Goal: Transaction & Acquisition: Purchase product/service

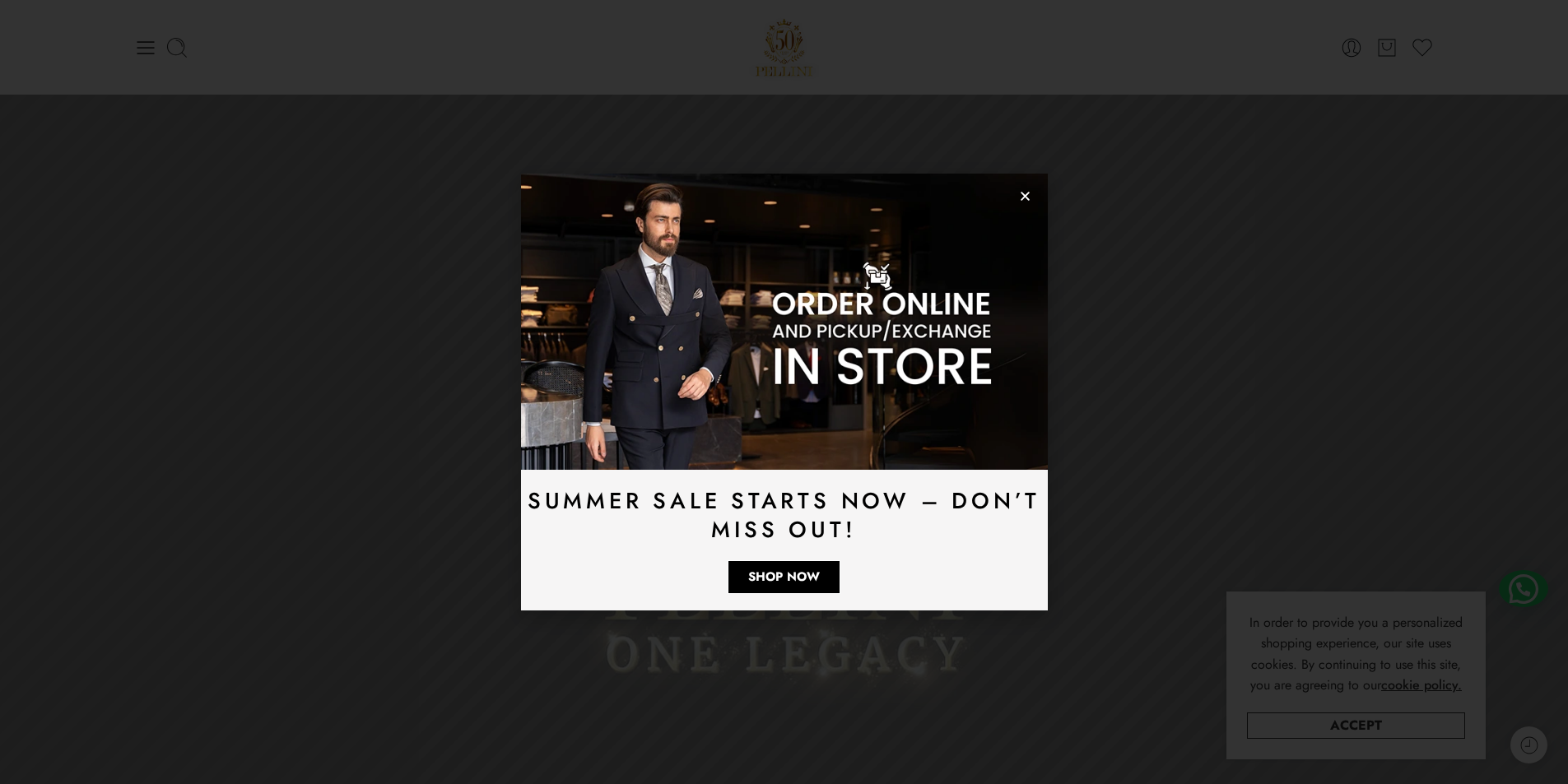
click at [1026, 190] on icon "Close" at bounding box center [1025, 197] width 12 height 12
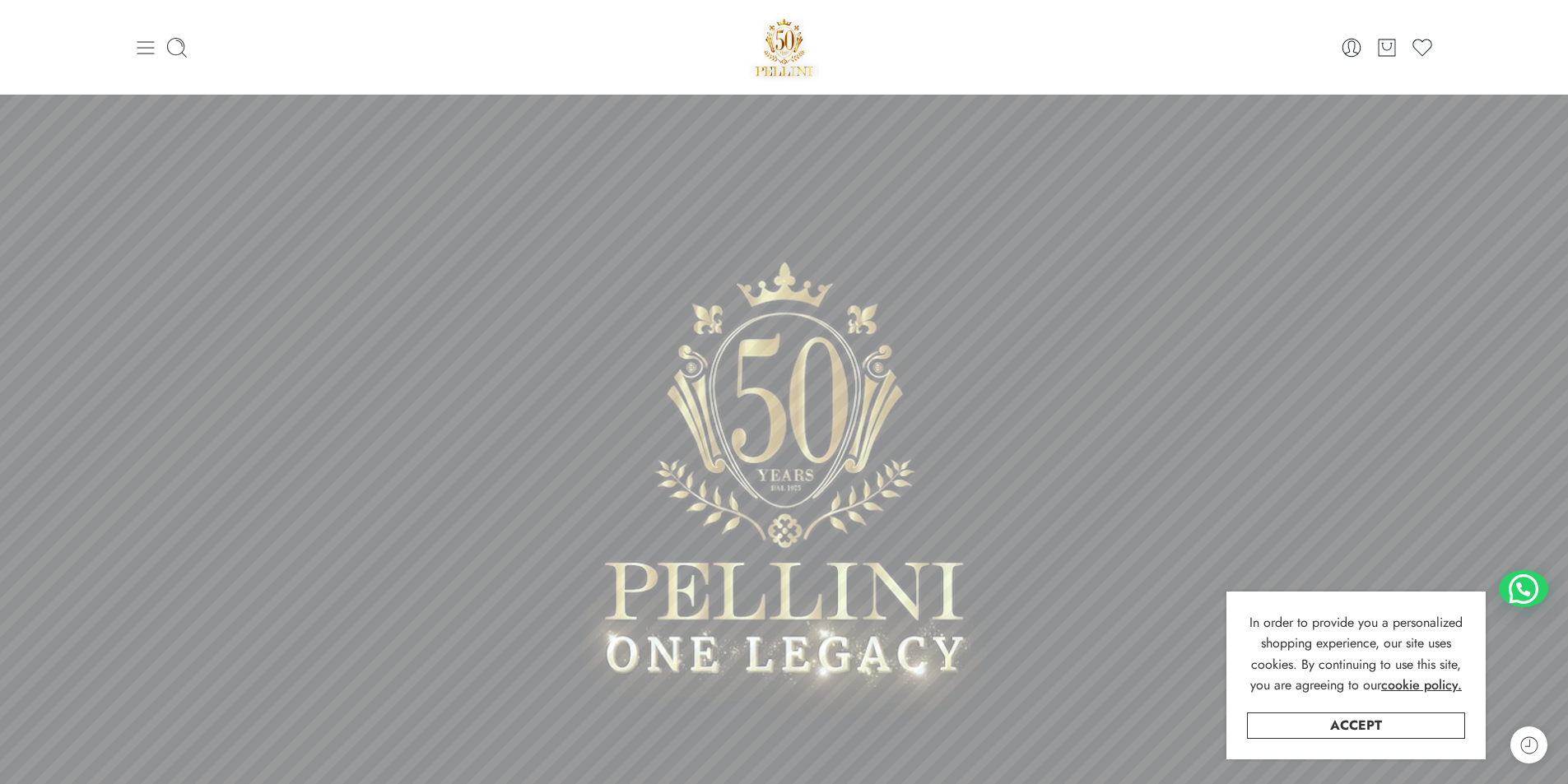
click at [145, 46] on icon at bounding box center [145, 48] width 23 height 23
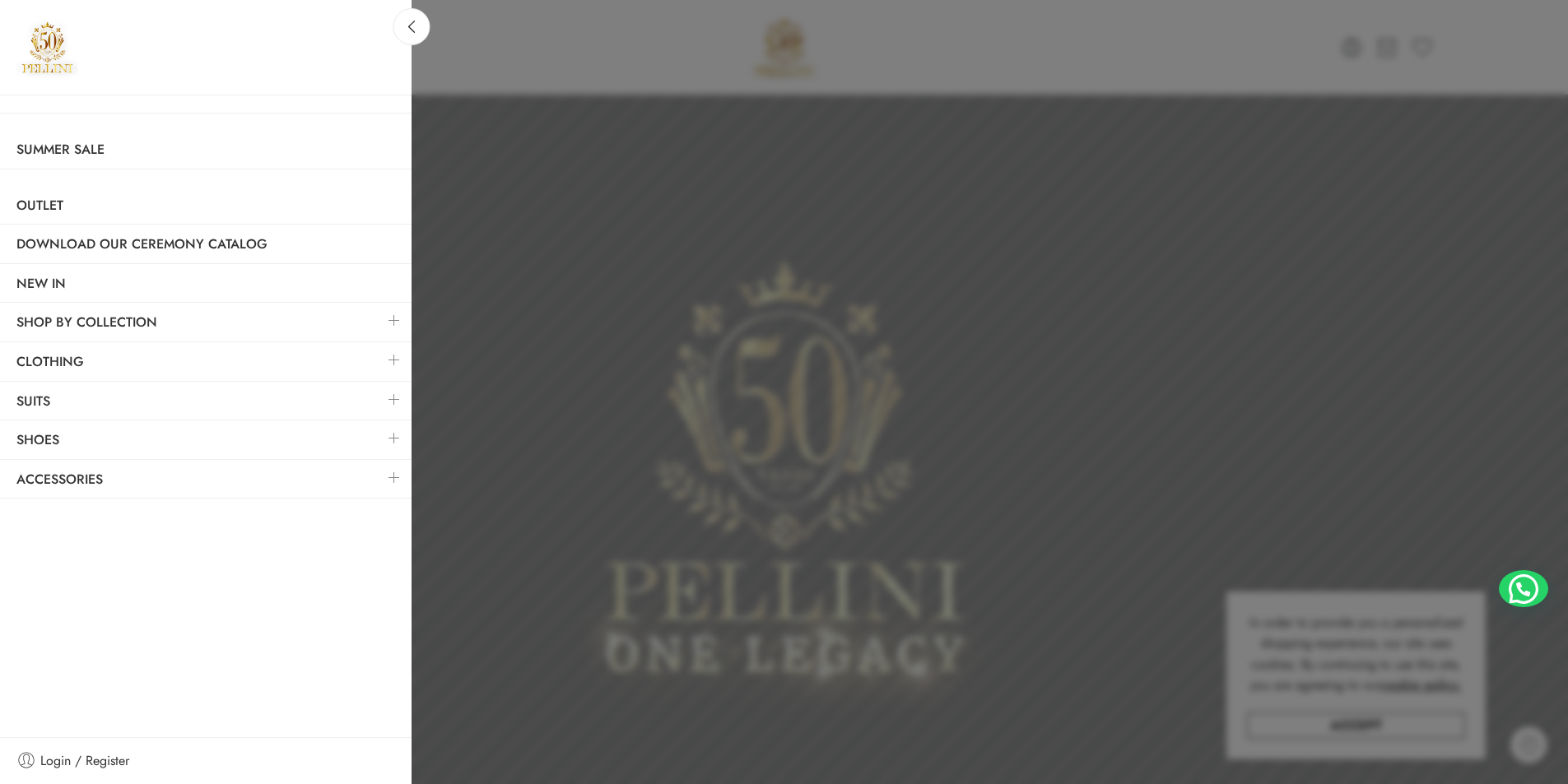
click at [393, 394] on link at bounding box center [393, 400] width 35 height 35
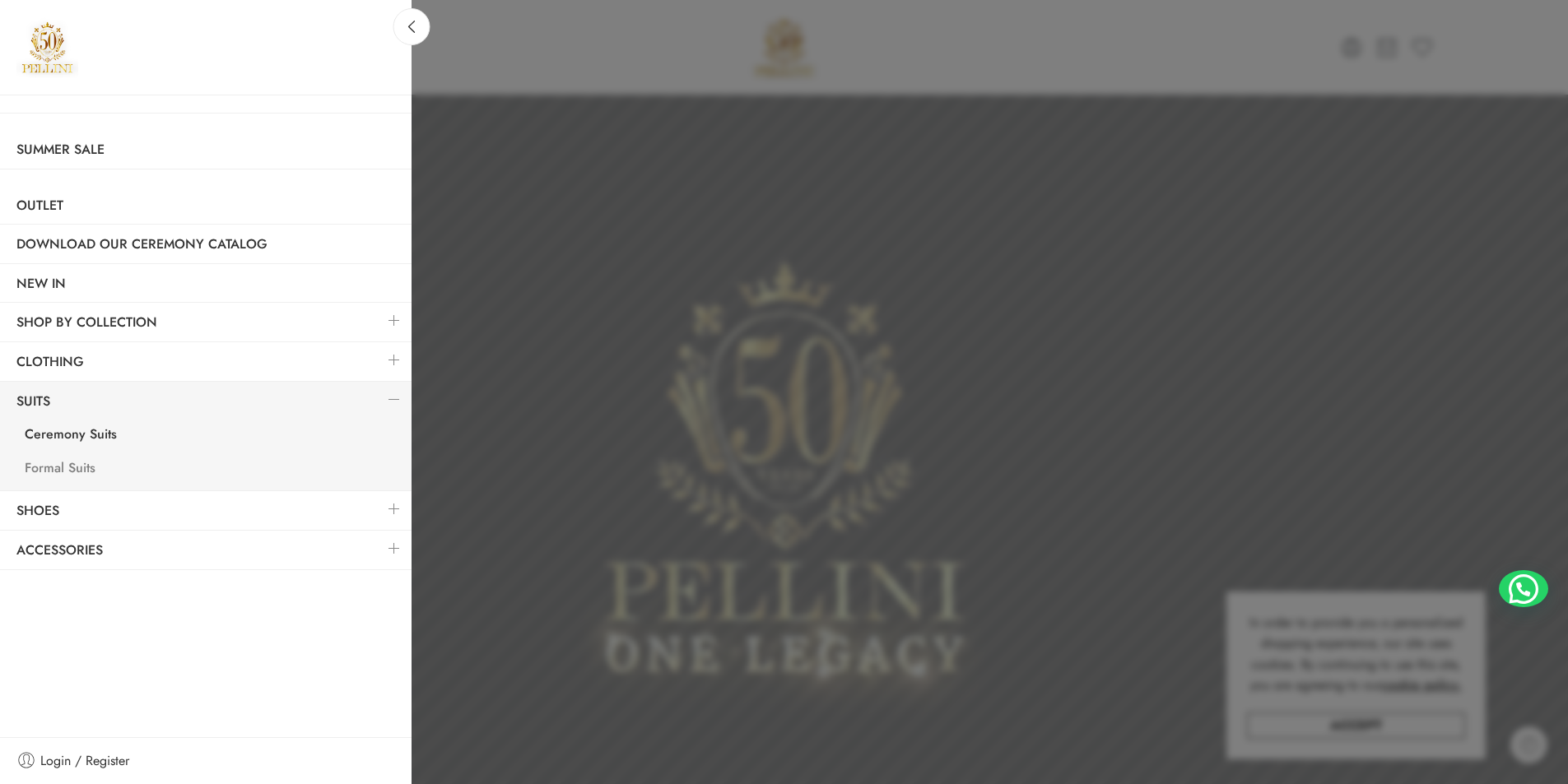
click at [63, 466] on link "Formal Suits" at bounding box center [209, 470] width 403 height 34
click at [99, 434] on link "Ceremony Suits" at bounding box center [209, 437] width 403 height 34
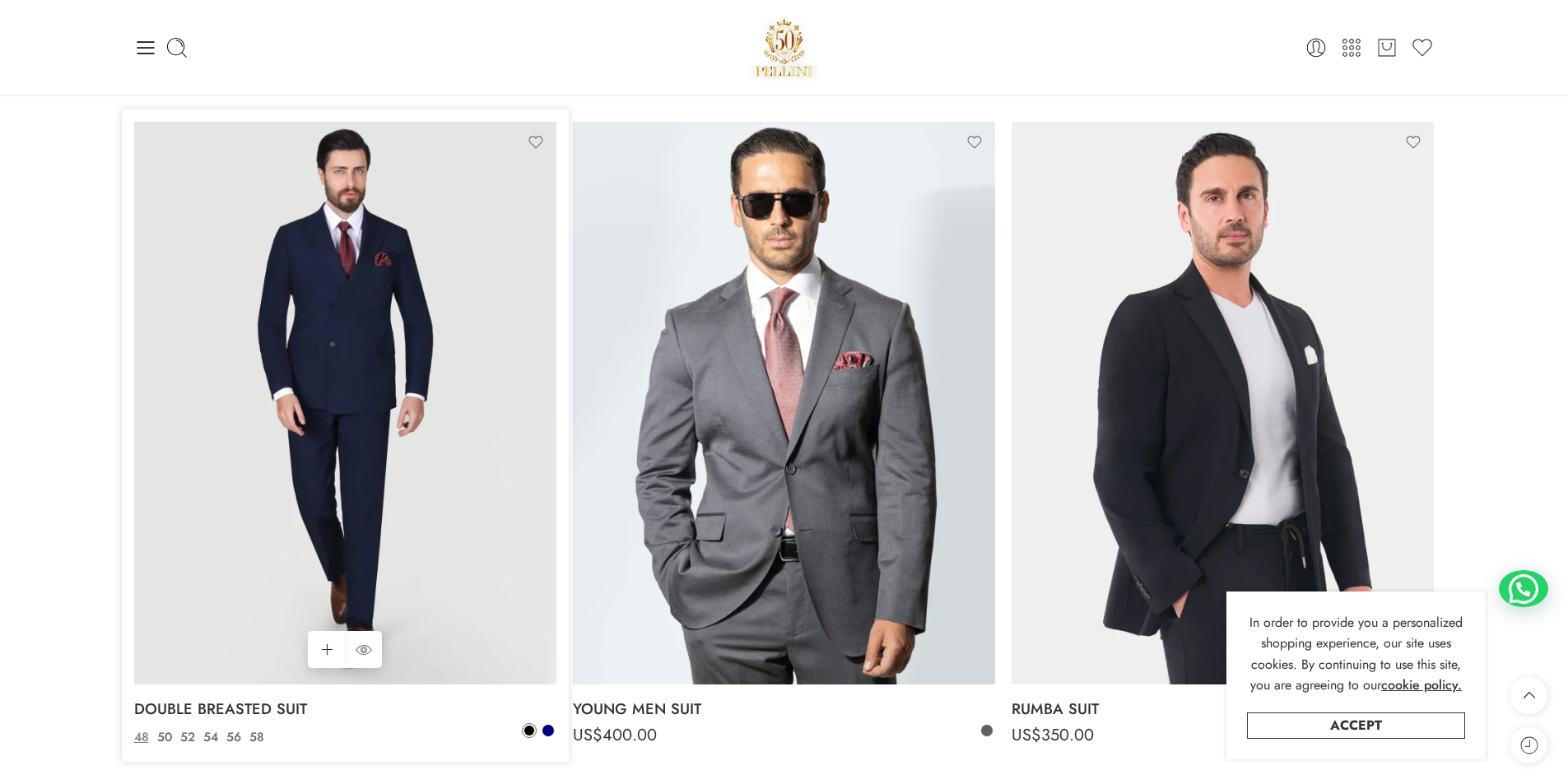
scroll to position [905, 0]
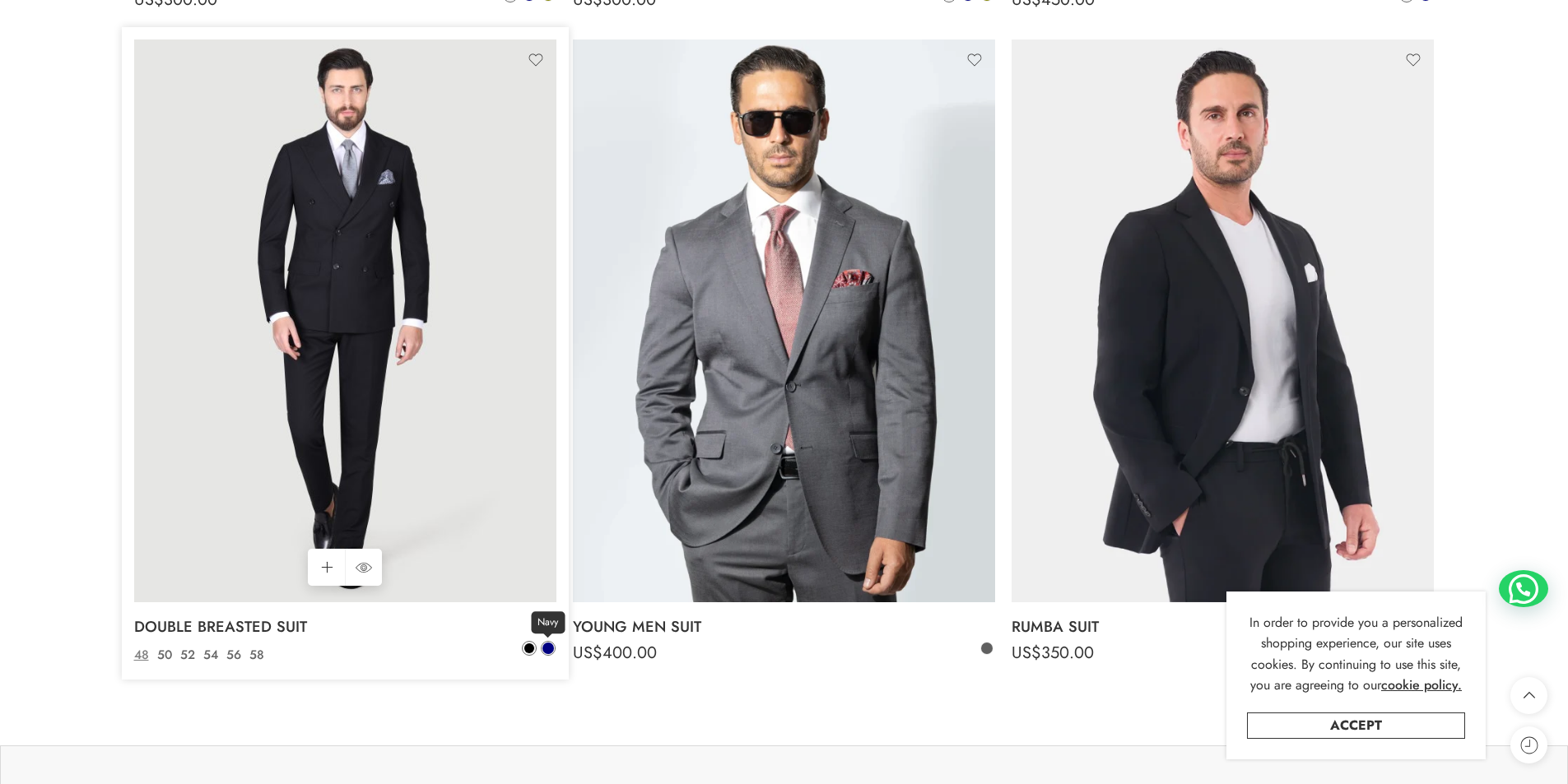
click at [548, 643] on span at bounding box center [547, 648] width 12 height 12
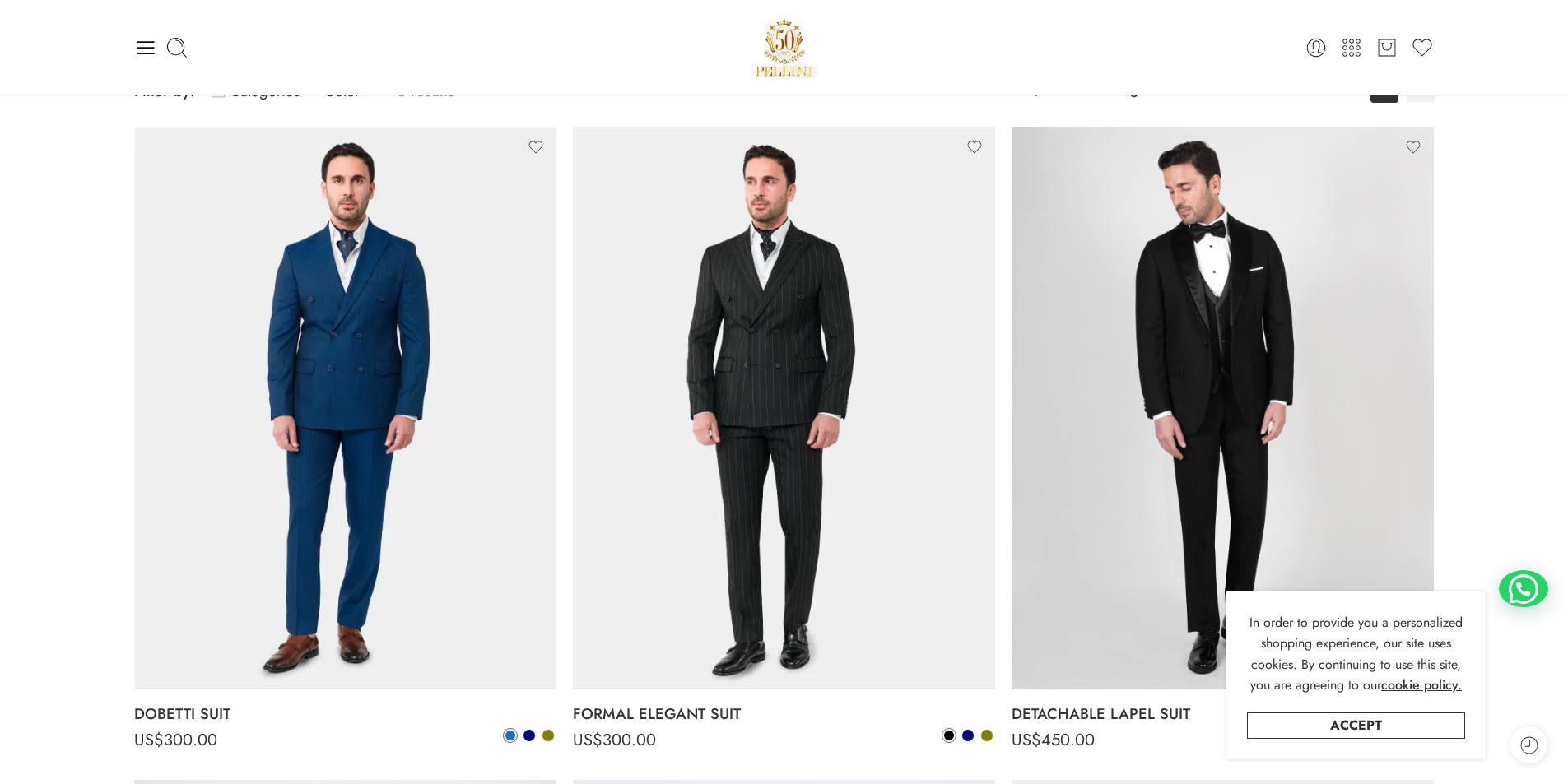
scroll to position [82, 0]
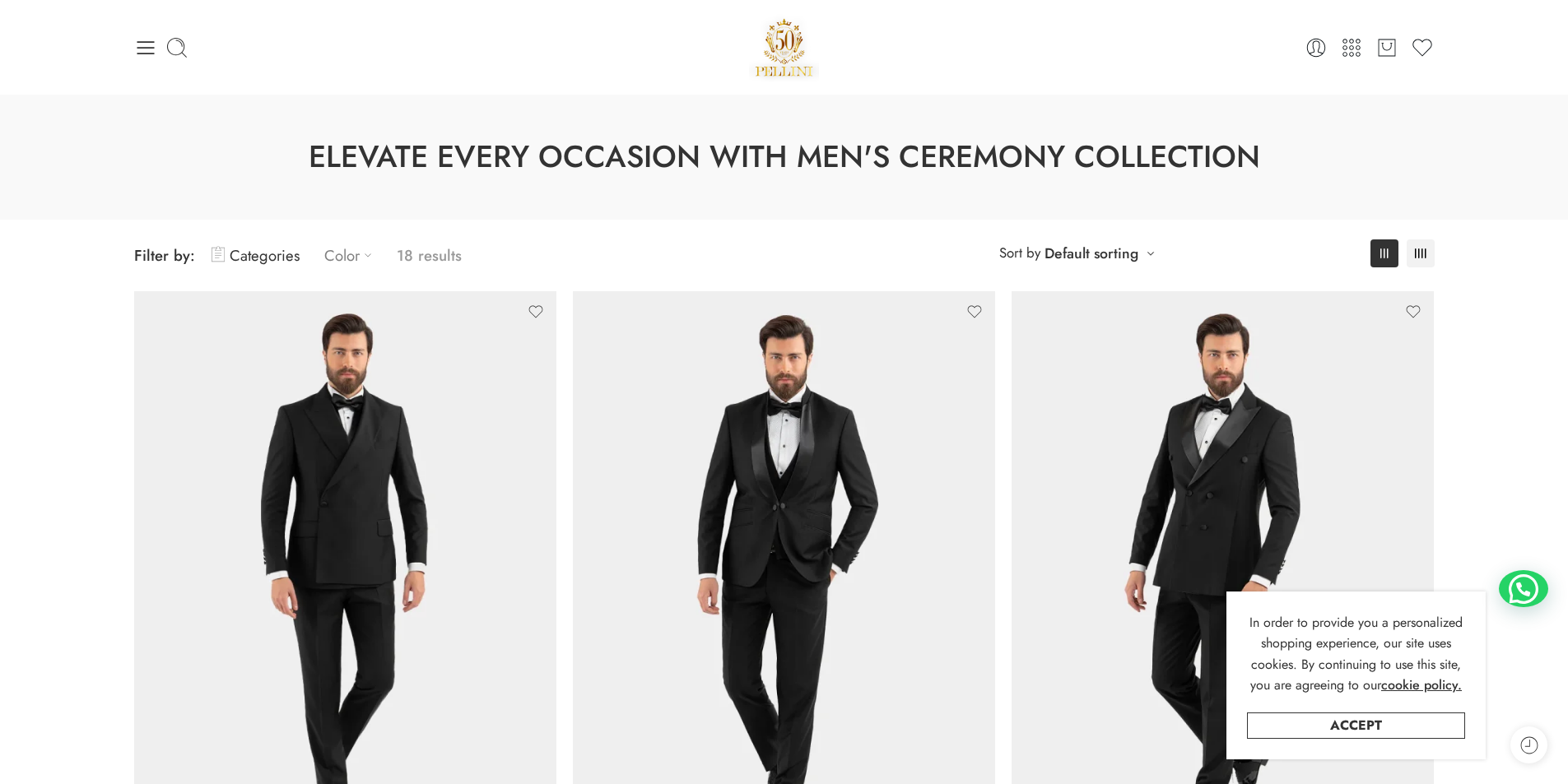
click at [354, 254] on link "Color" at bounding box center [352, 256] width 56 height 39
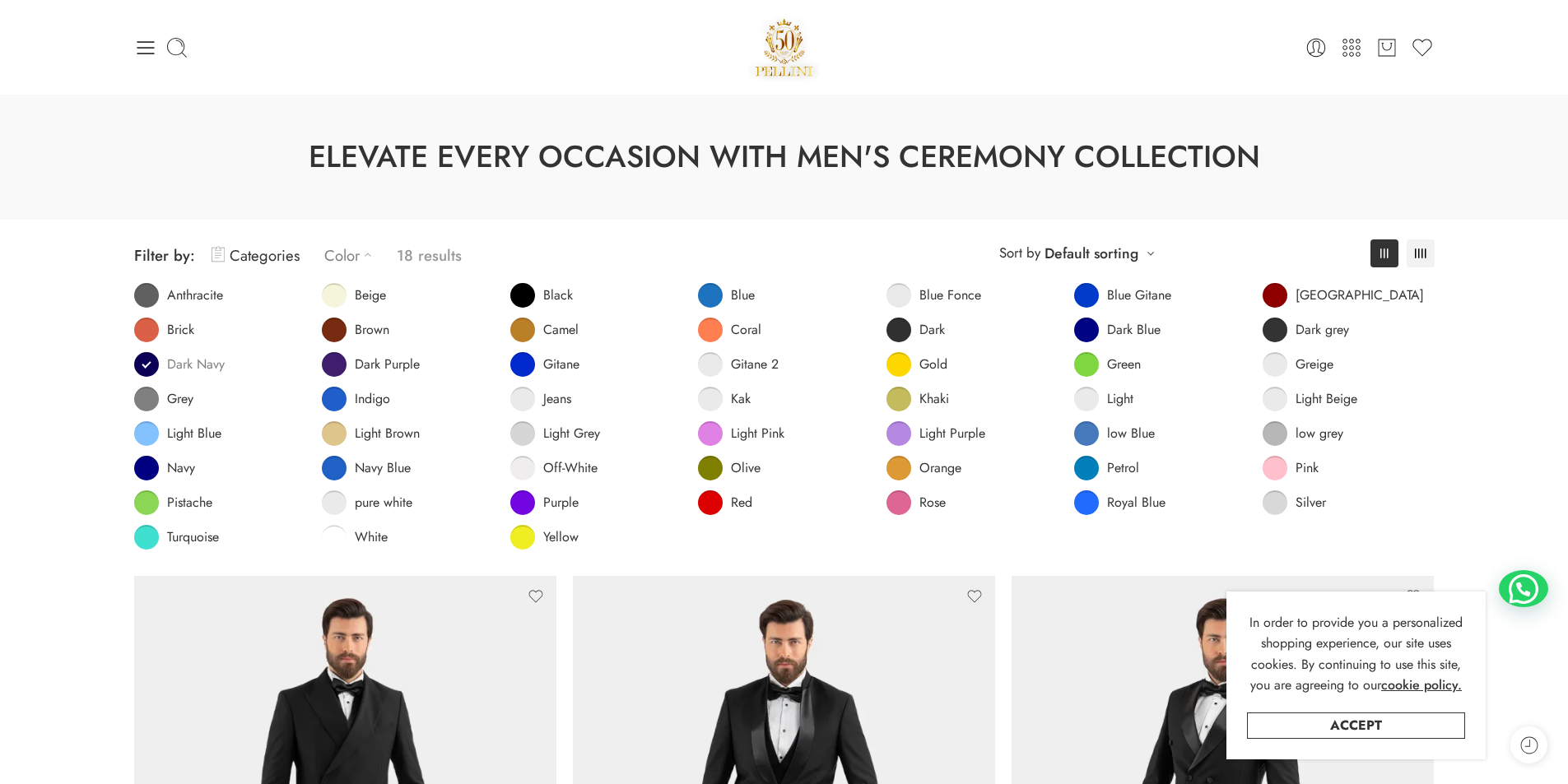
click at [147, 365] on link "Dark Navy" at bounding box center [179, 365] width 90 height 25
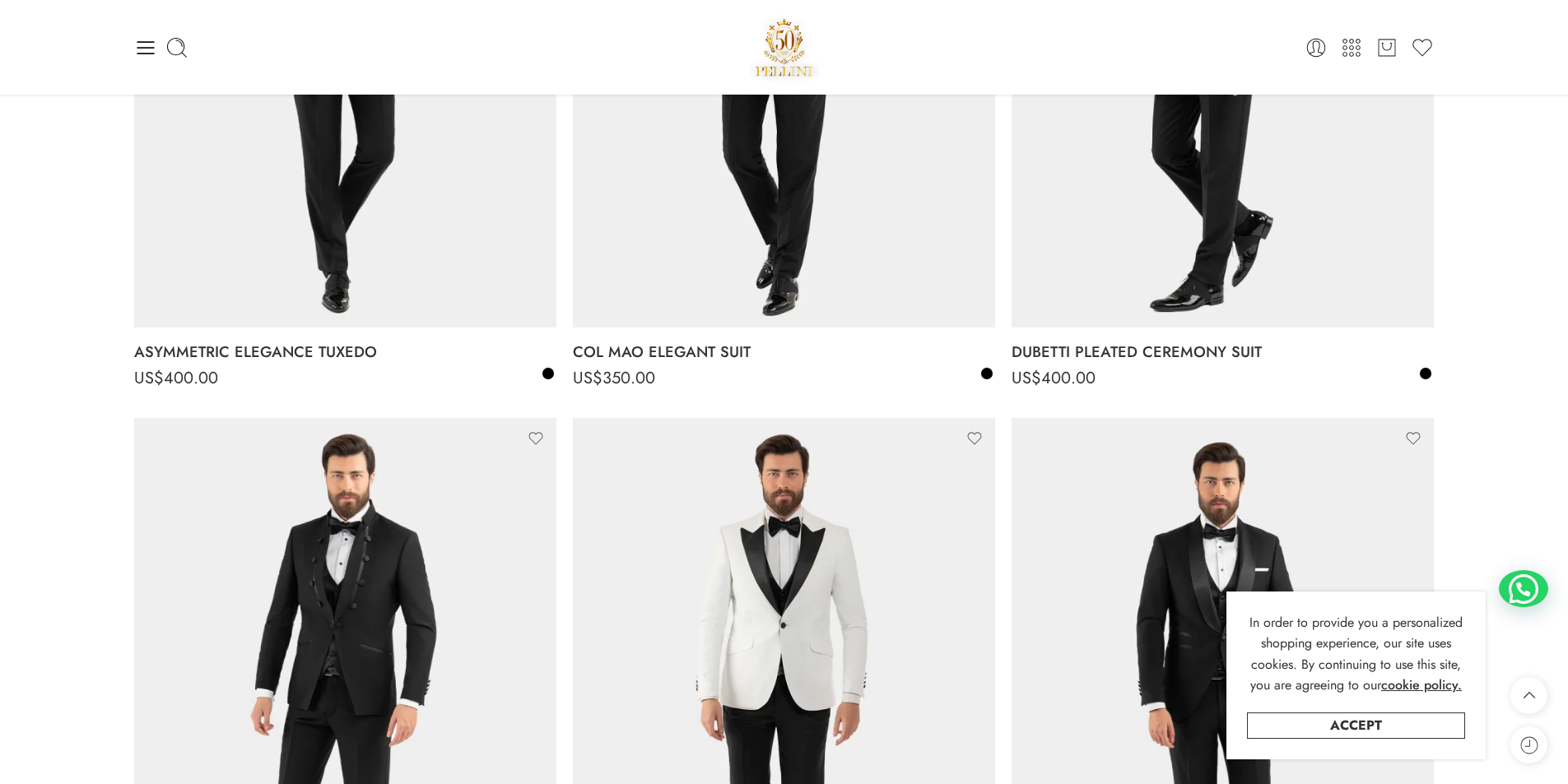
scroll to position [623, 0]
